Goal: Communication & Community: Answer question/provide support

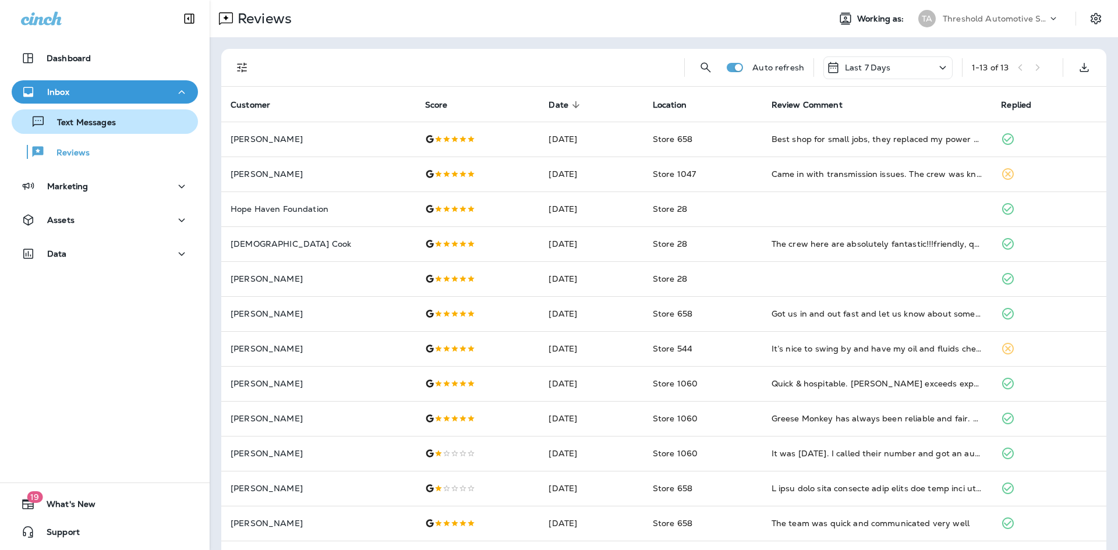
click at [99, 118] on p "Text Messages" at bounding box center [80, 123] width 70 height 11
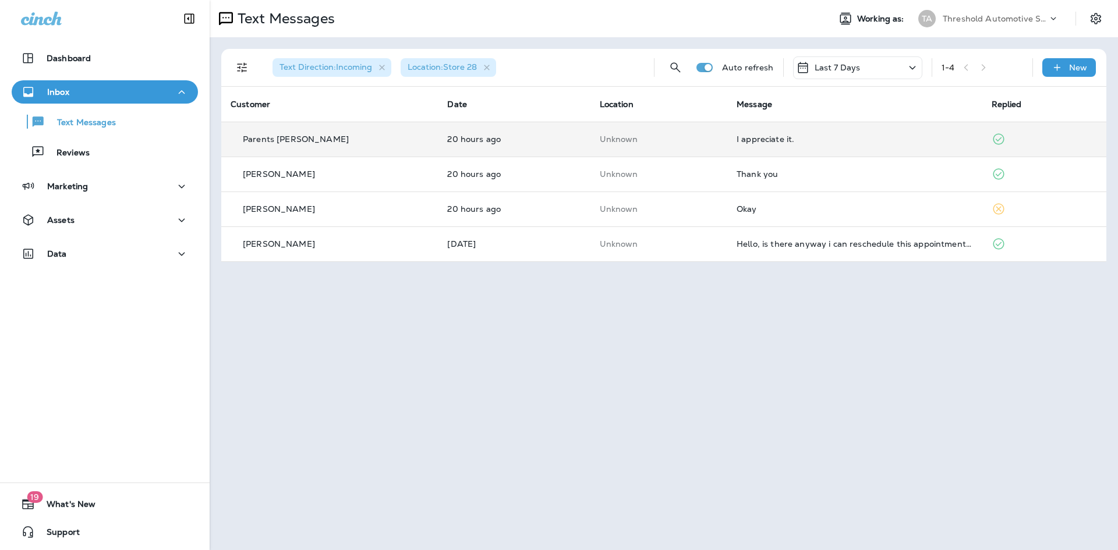
click at [739, 133] on td "I appreciate it." at bounding box center [854, 139] width 254 height 35
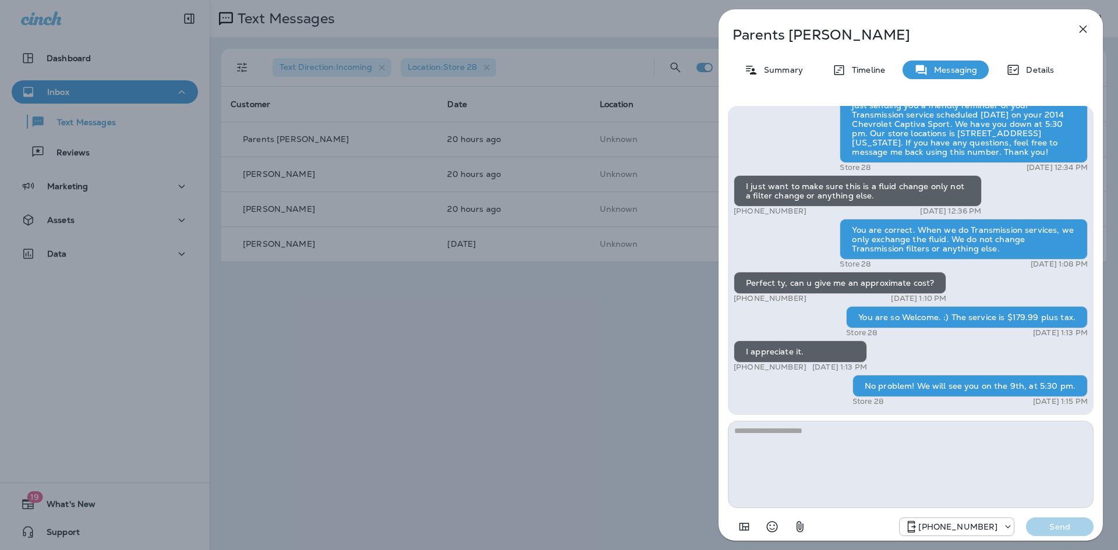
click at [626, 189] on div "Parents [PERSON_NAME] Summary Timeline Messaging Details Hey this is [PERSON_NA…" at bounding box center [559, 275] width 1118 height 550
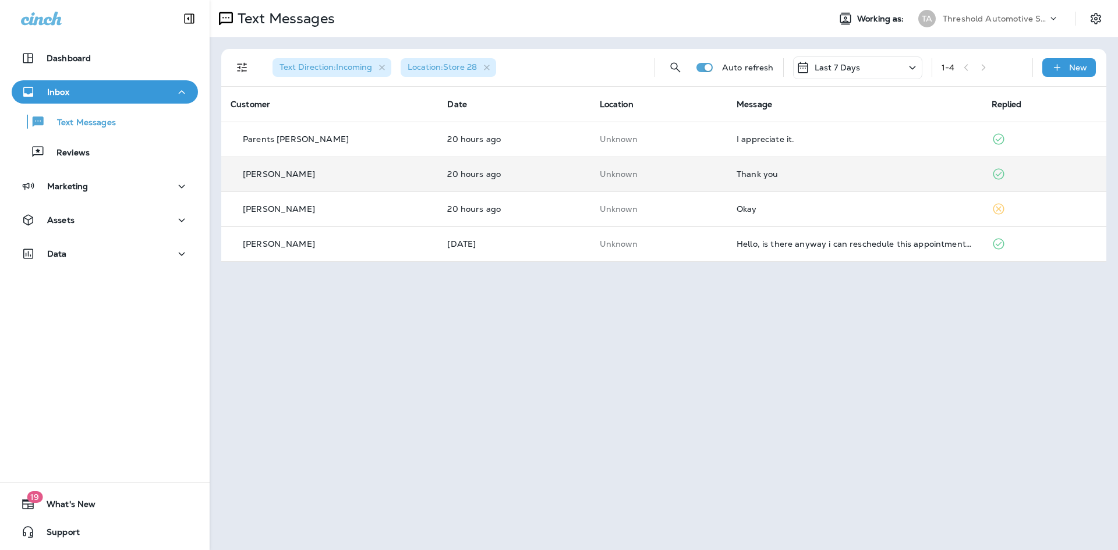
click at [714, 171] on td "Unknown" at bounding box center [658, 174] width 137 height 35
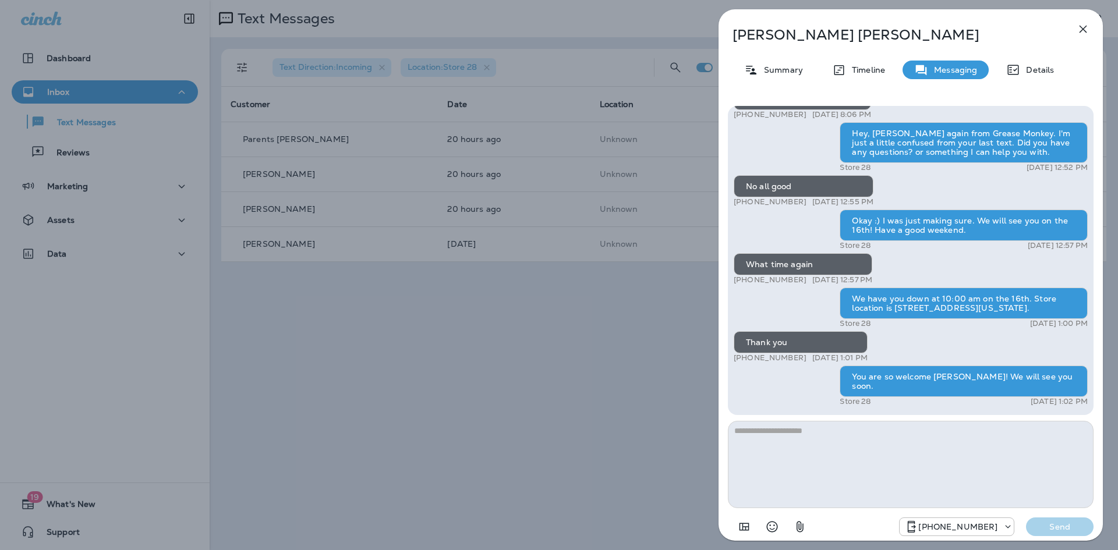
click at [636, 250] on div "[PERSON_NAME] Summary Timeline Messaging Details Hey [PERSON_NAME]! This is [PE…" at bounding box center [559, 275] width 1118 height 550
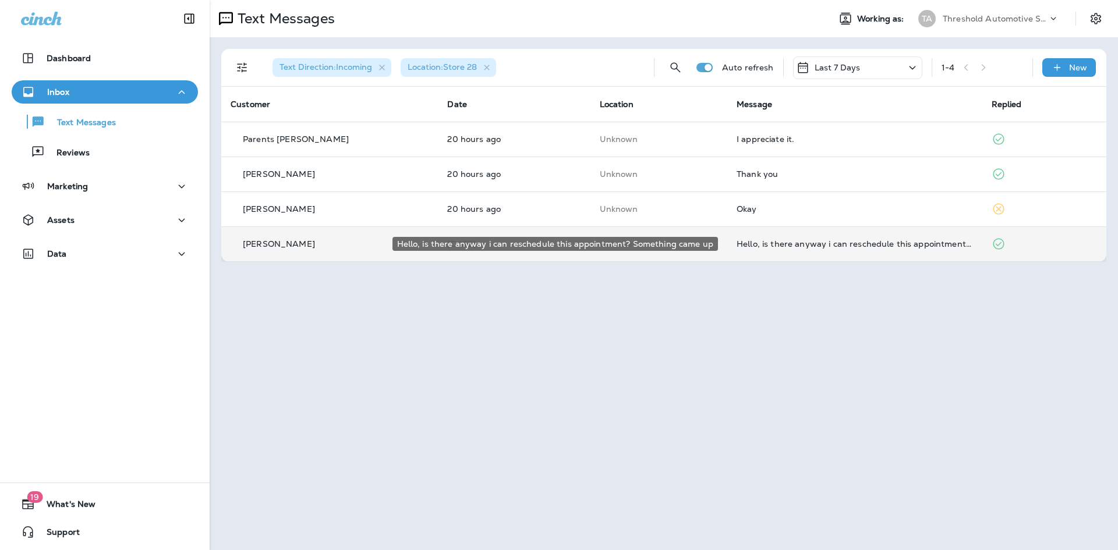
click at [770, 246] on div "Hello, is there anyway i can reschedule this appointment? Something came up" at bounding box center [854, 243] width 236 height 9
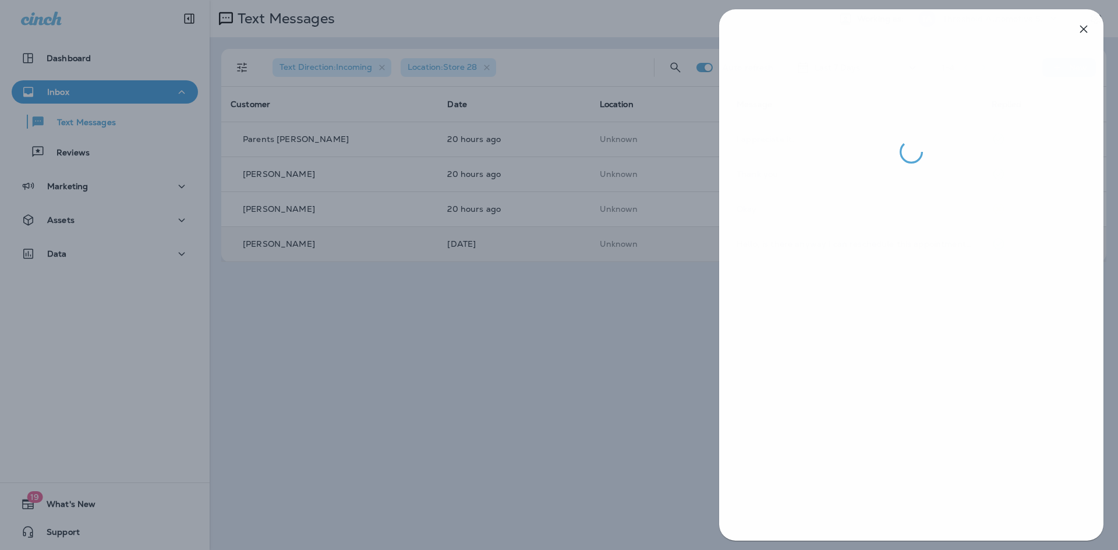
click at [681, 252] on div at bounding box center [560, 275] width 1118 height 550
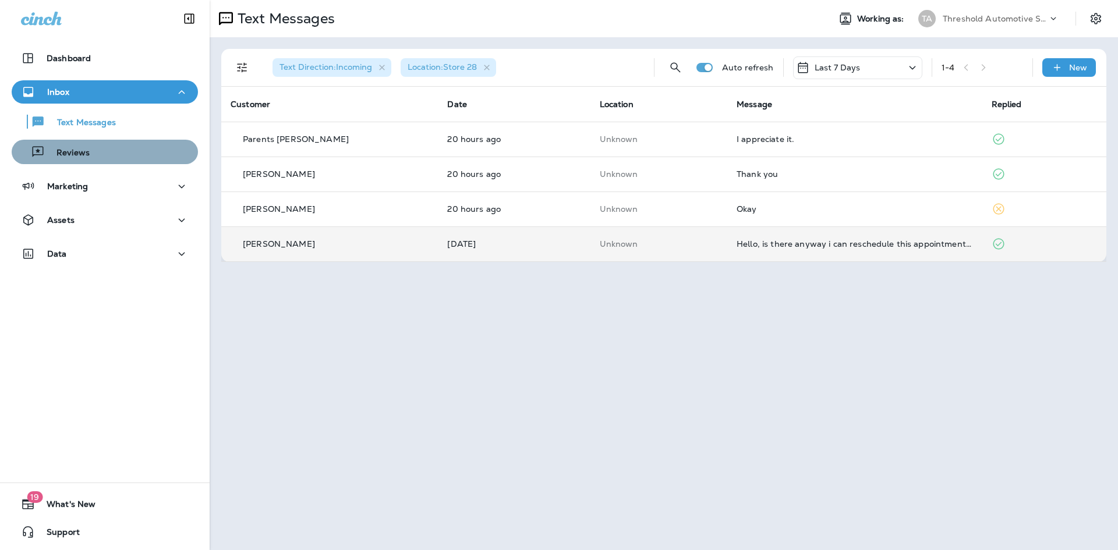
click at [132, 158] on div "Reviews" at bounding box center [104, 151] width 177 height 17
